Goal: Transaction & Acquisition: Purchase product/service

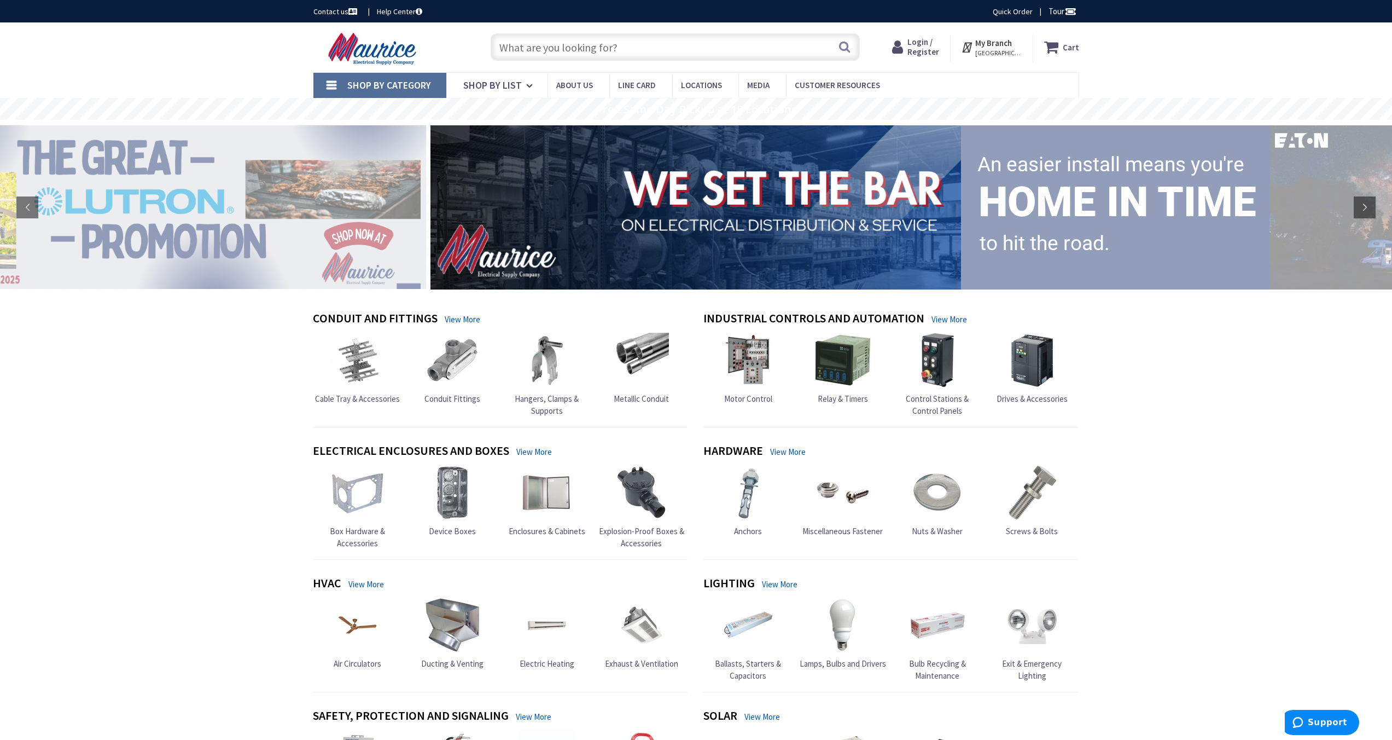
click at [400, 88] on span "Shop By Category" at bounding box center [389, 85] width 84 height 13
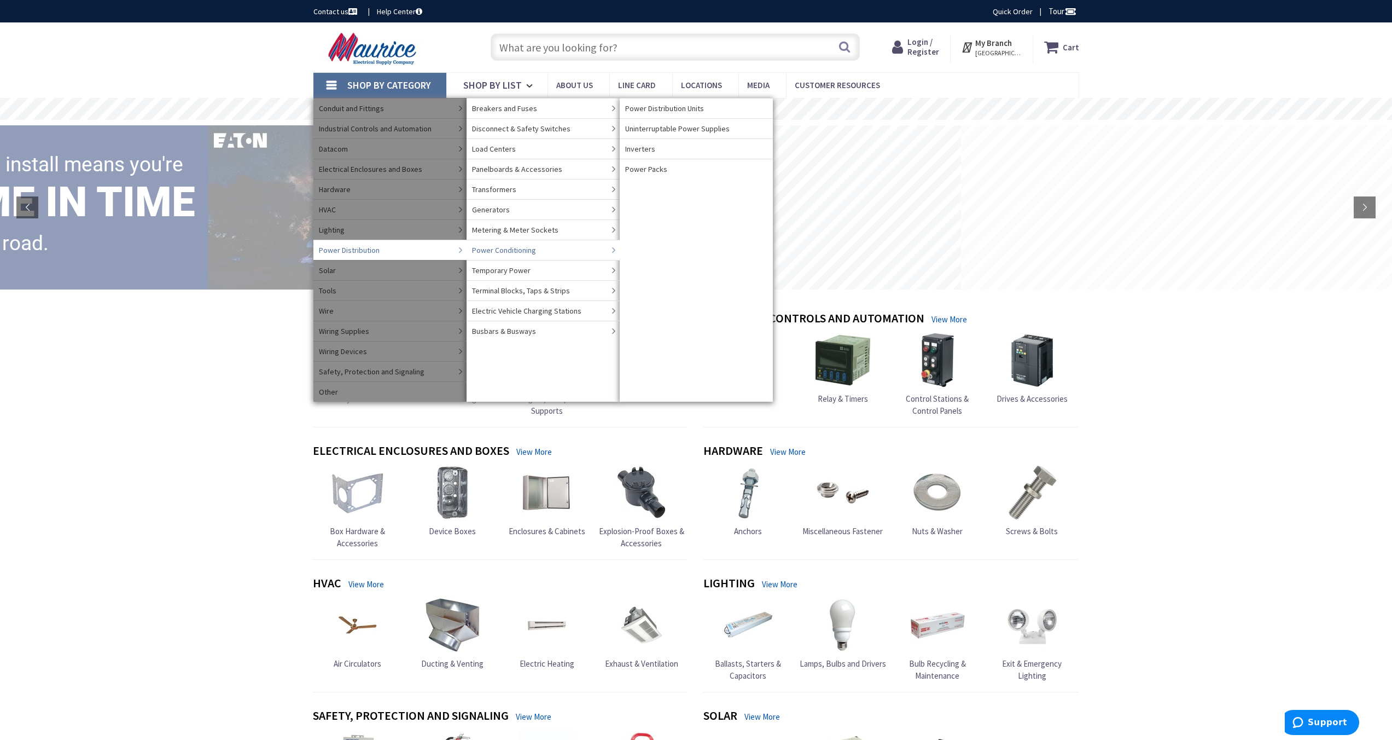
scroll to position [9, 0]
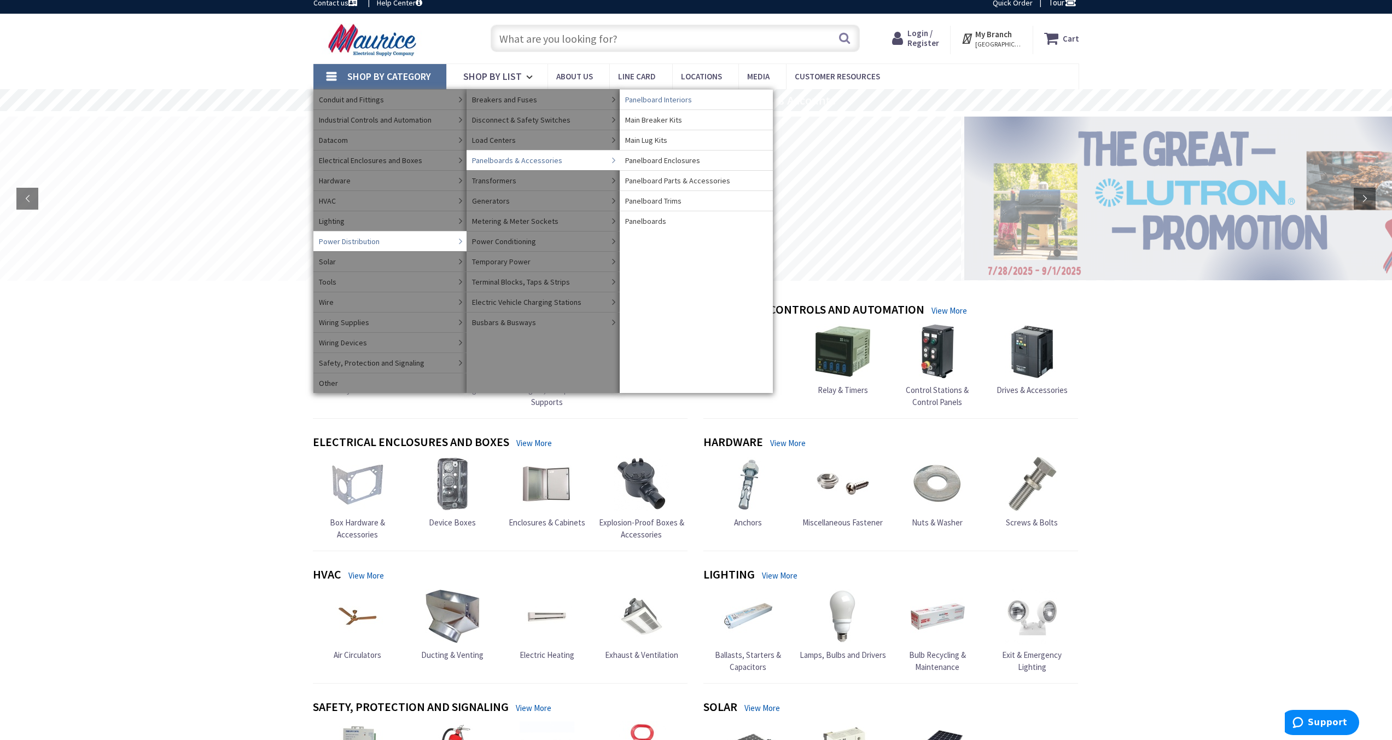
click at [660, 103] on span "Panelboard Interiors" at bounding box center [658, 99] width 67 height 11
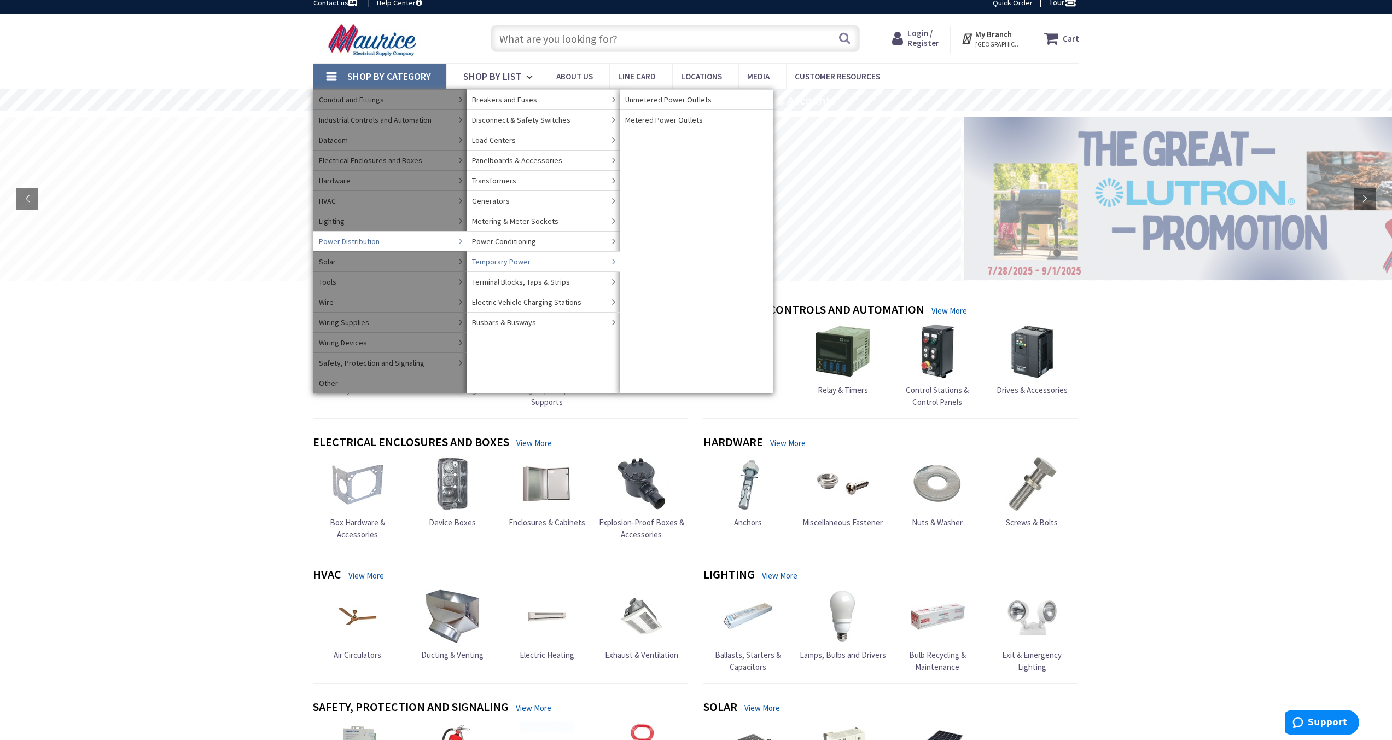
scroll to position [13, 0]
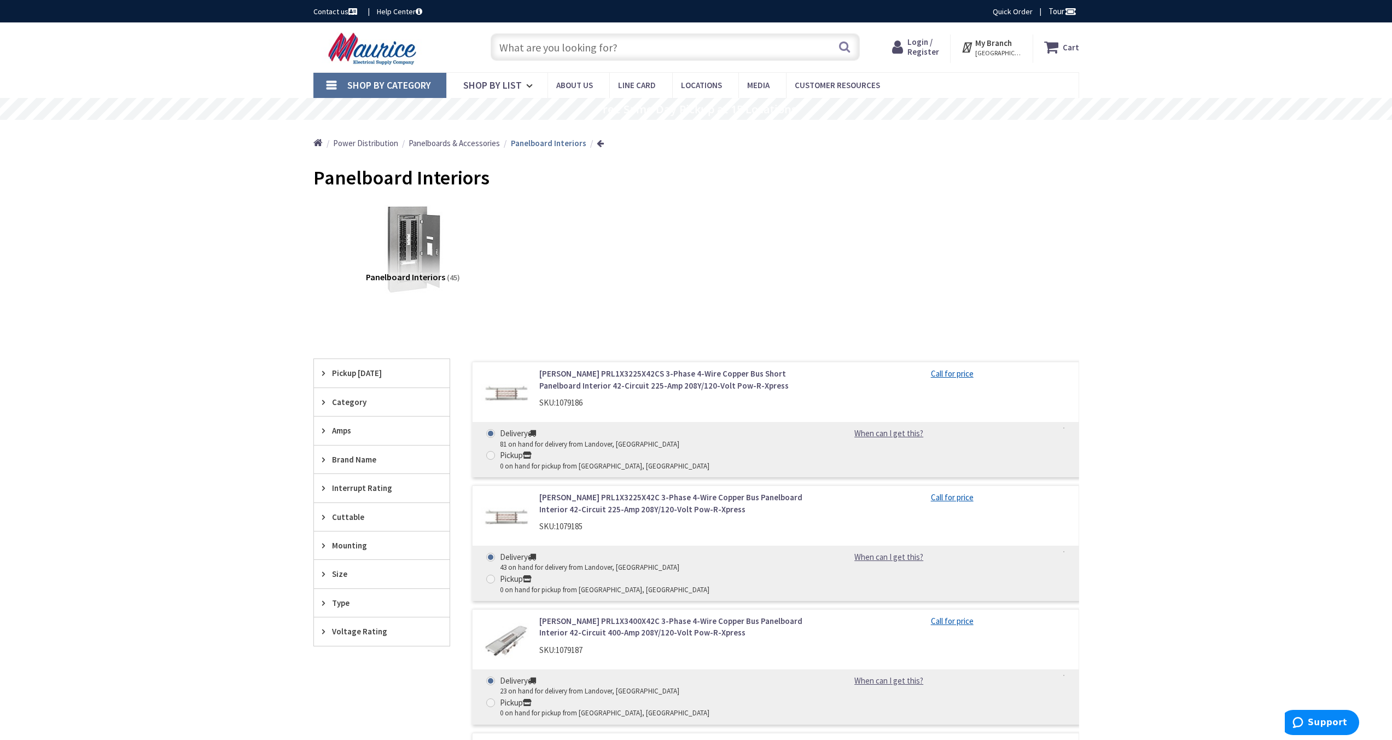
click at [600, 377] on link "[PERSON_NAME] PRL1X3225X42CS 3-Phase 4-Wire Copper Bus Short Panelboard Interio…" at bounding box center [678, 380] width 278 height 24
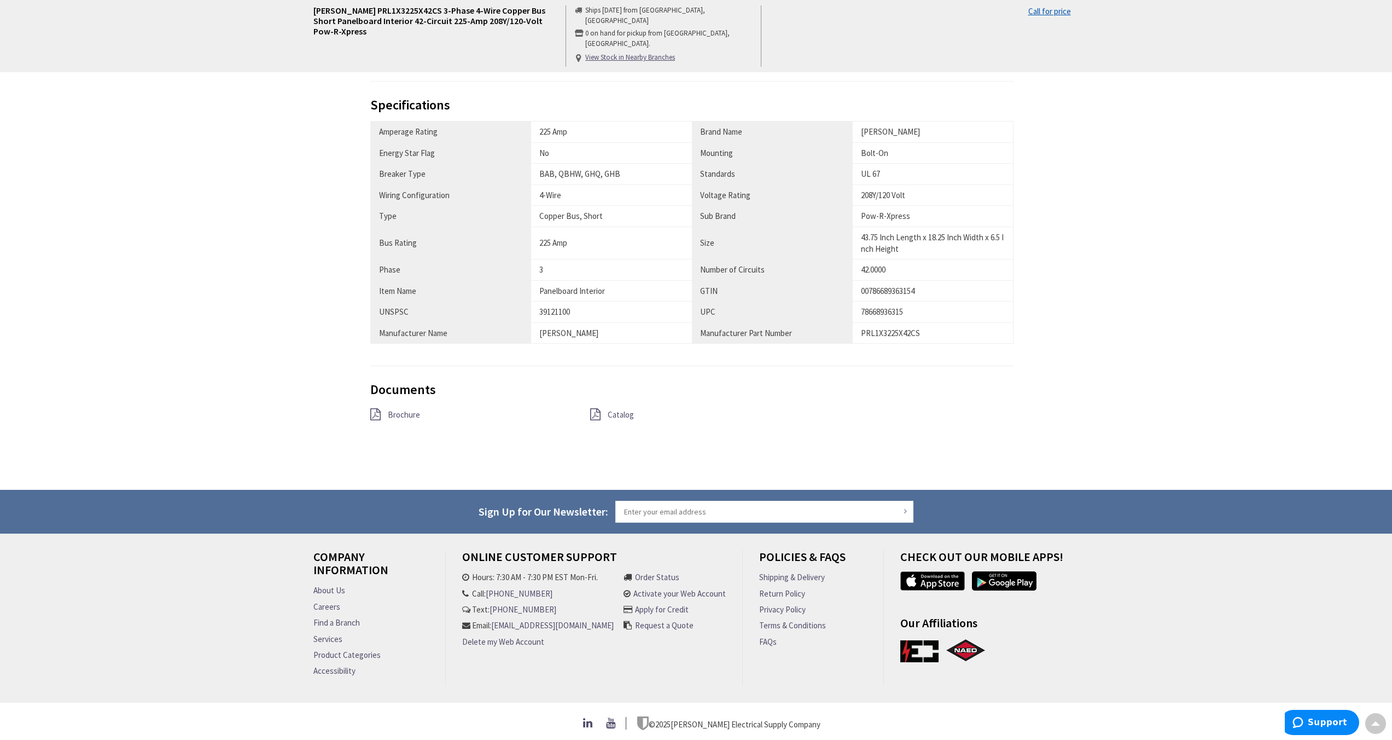
scroll to position [445, 0]
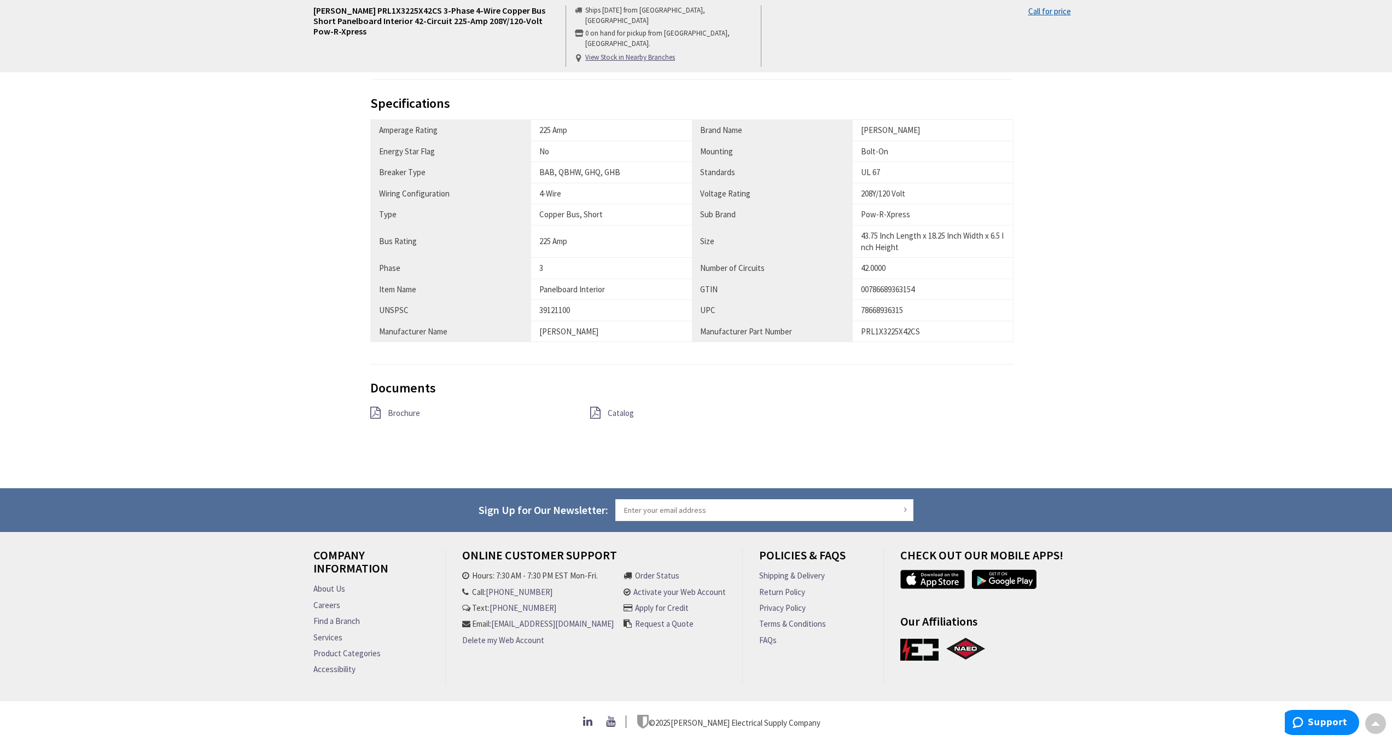
click at [600, 408] on icon at bounding box center [595, 412] width 10 height 12
